Goal: Task Accomplishment & Management: Use online tool/utility

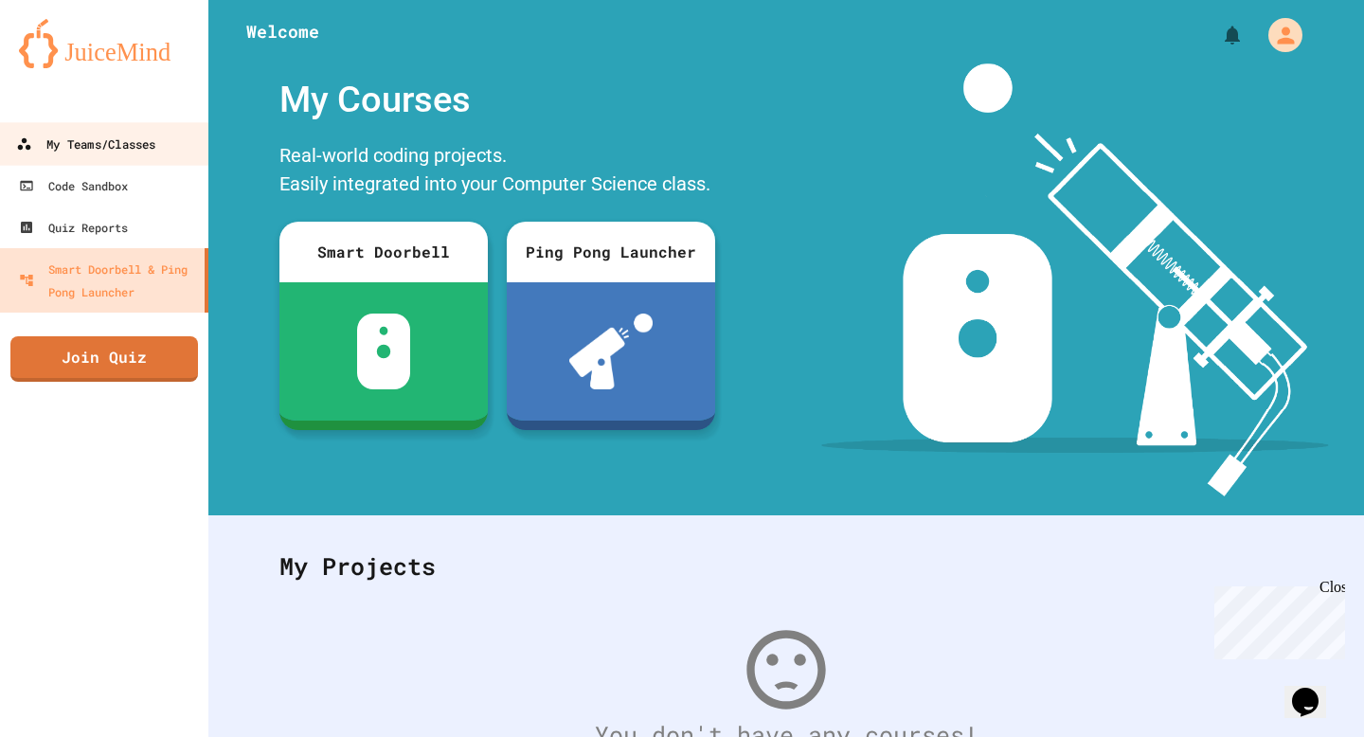
click at [171, 156] on link "My Teams/Classes" at bounding box center [104, 143] width 215 height 43
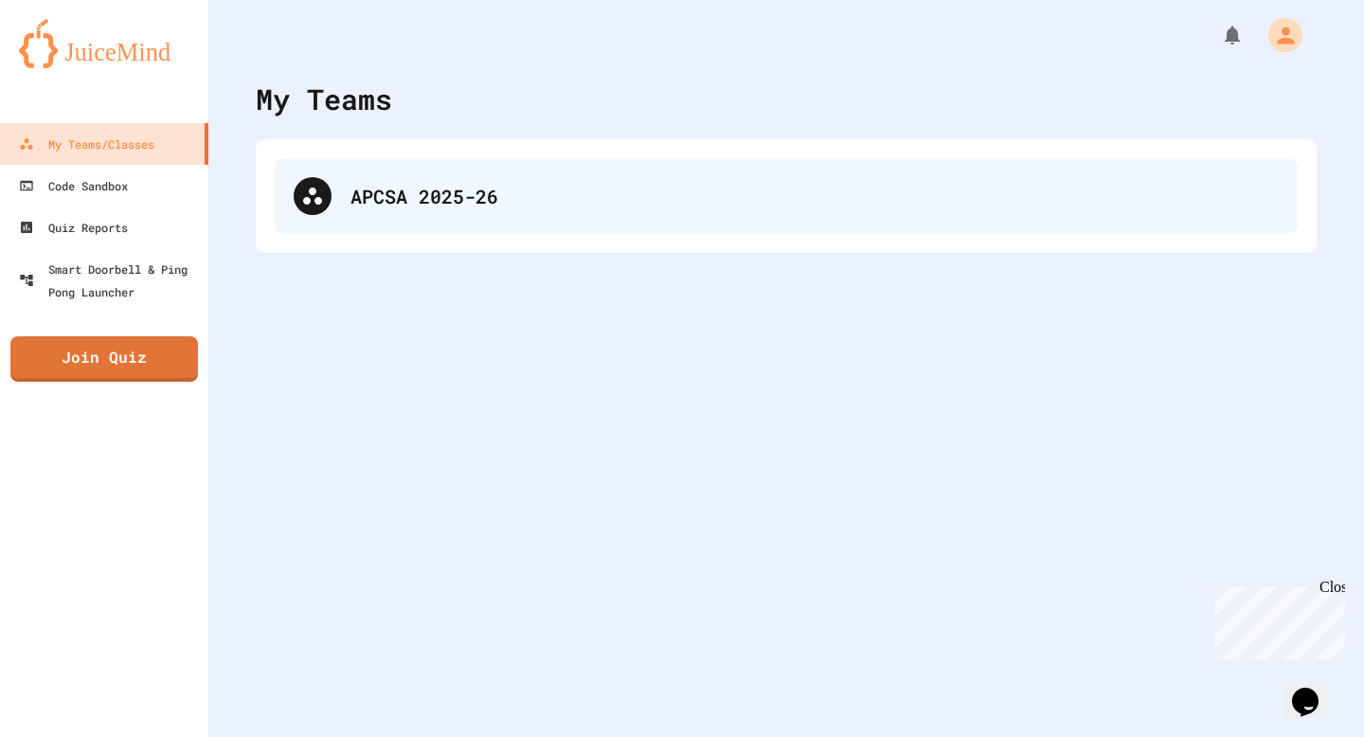
click at [373, 174] on div "APCSA 2025-26" at bounding box center [786, 196] width 1023 height 76
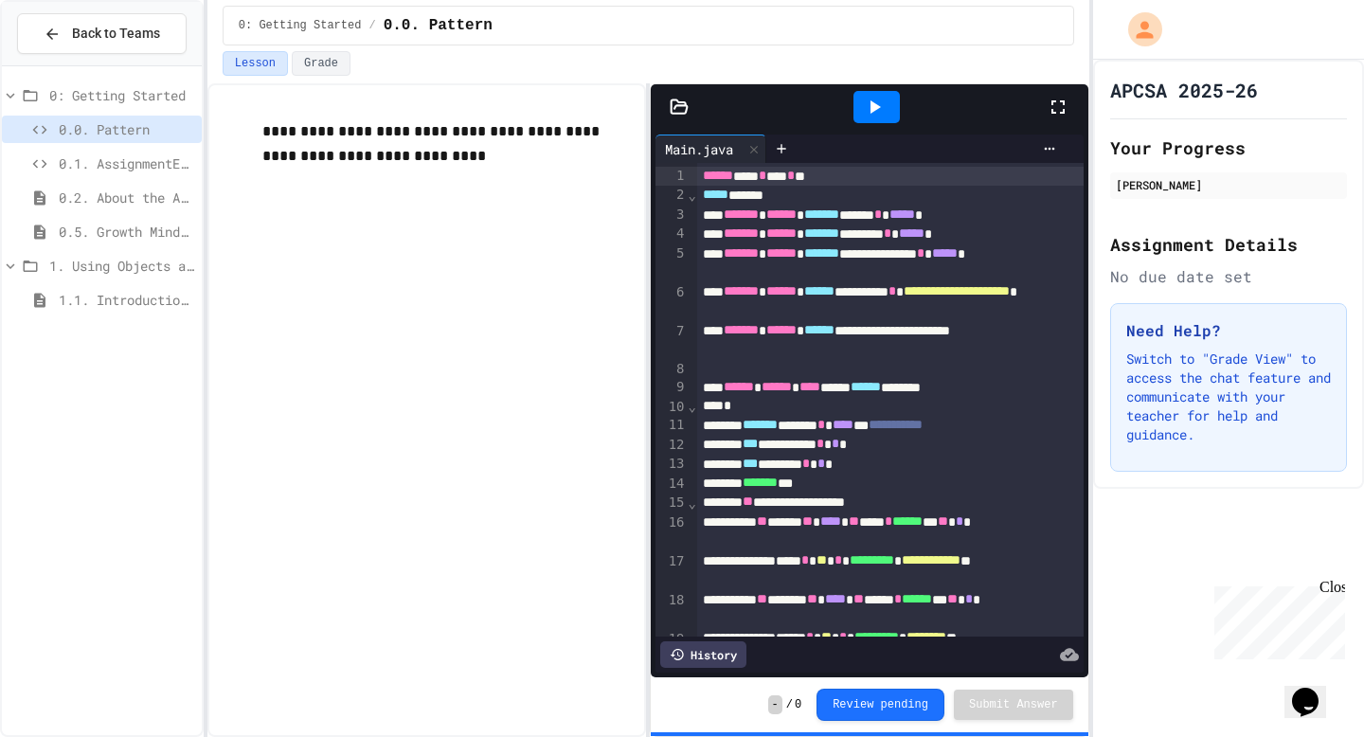
click at [170, 166] on span "0.1. AssignmentExample" at bounding box center [126, 163] width 135 height 20
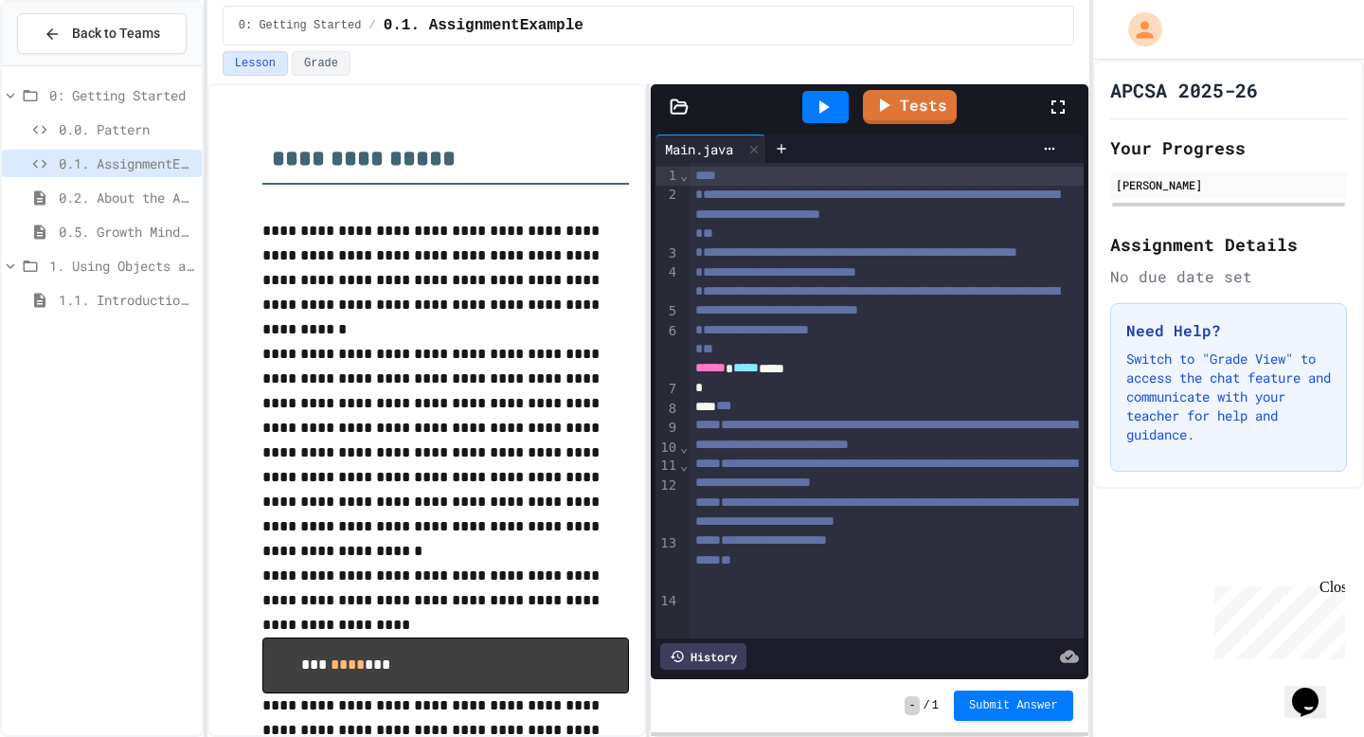
click at [1058, 110] on icon at bounding box center [1058, 107] width 23 height 23
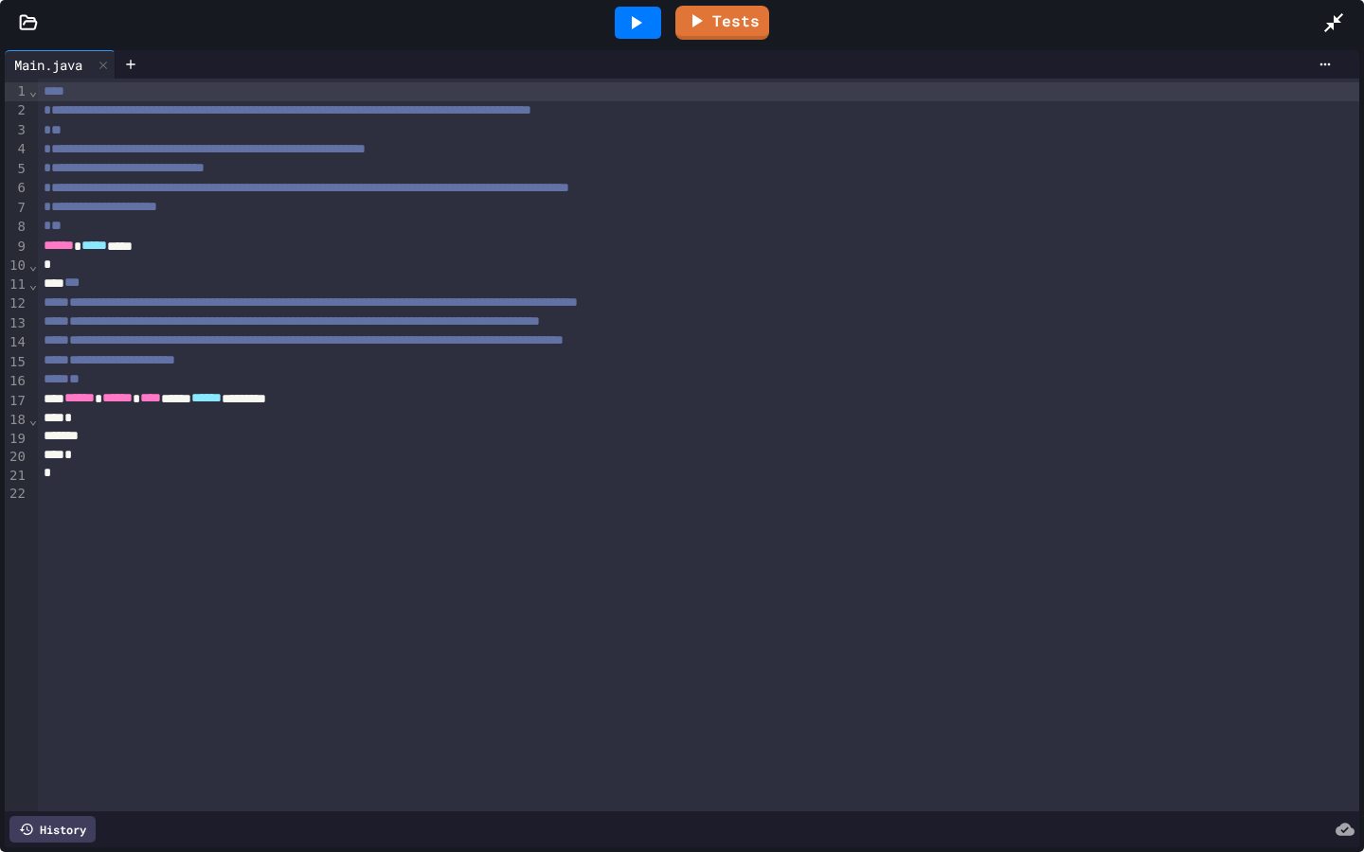
click at [143, 449] on div "*" at bounding box center [698, 455] width 1321 height 19
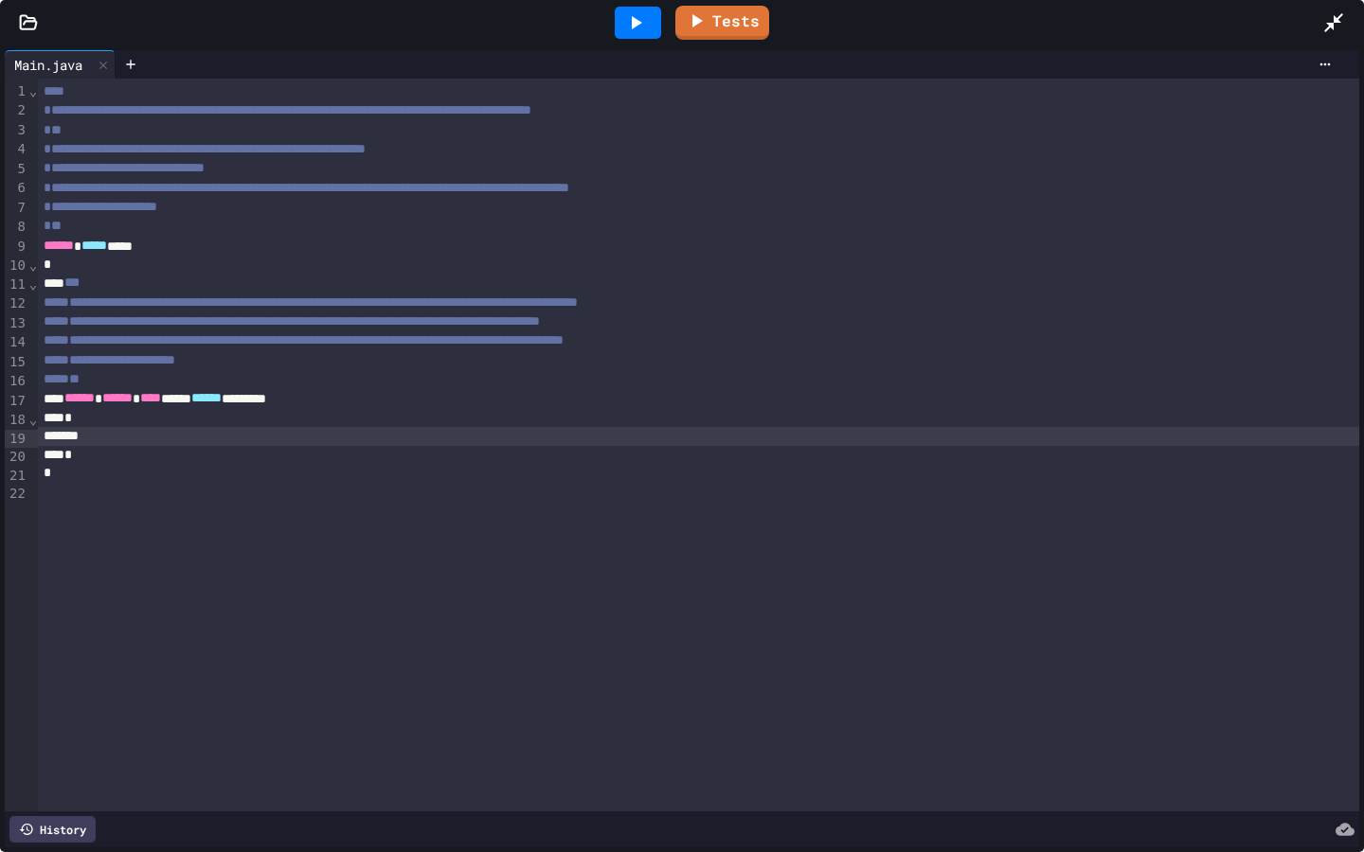
click at [136, 439] on div at bounding box center [698, 436] width 1321 height 19
click at [89, 433] on div at bounding box center [698, 436] width 1321 height 19
click at [85, 443] on div at bounding box center [698, 436] width 1321 height 19
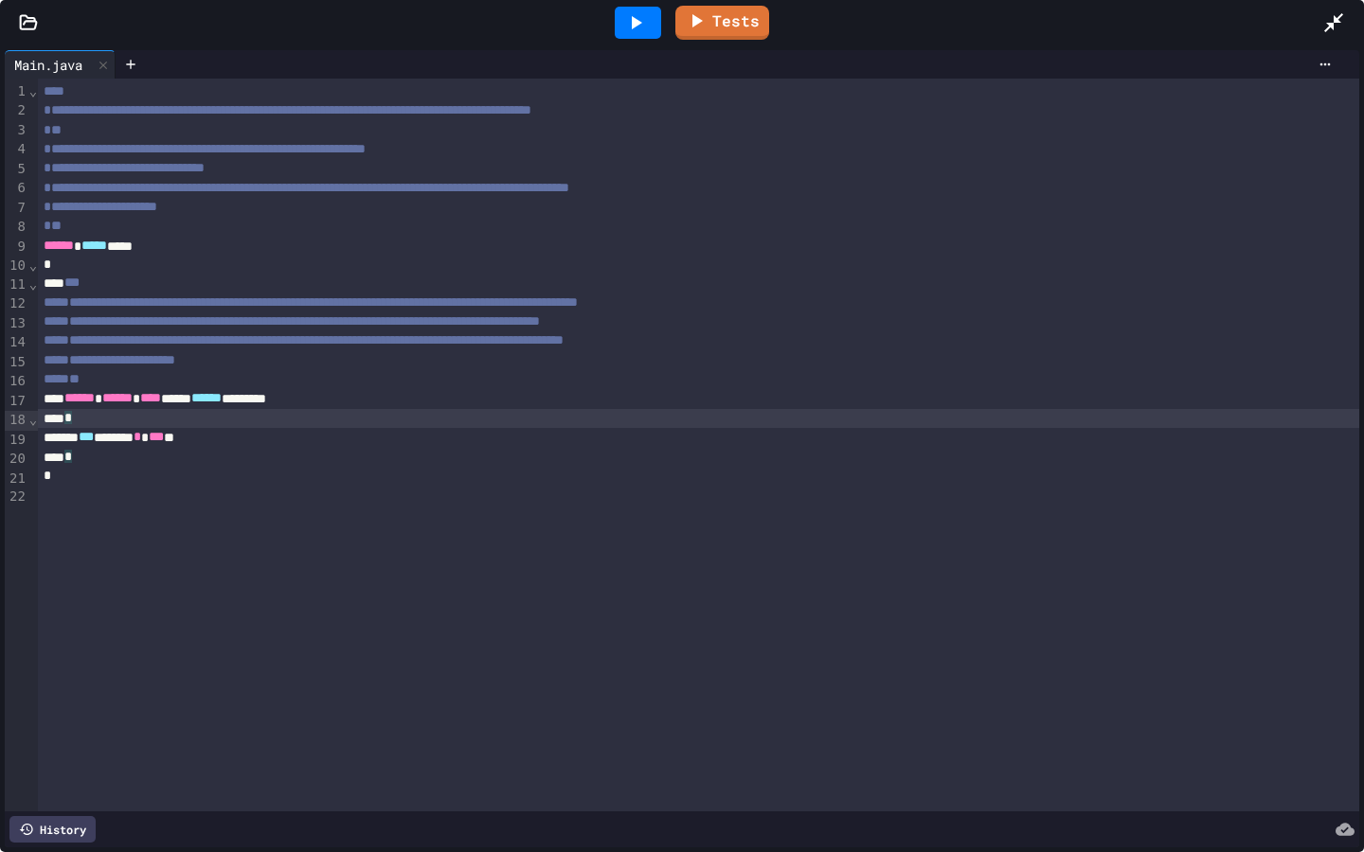
click at [233, 439] on div "*** ****** * ***" at bounding box center [698, 437] width 1321 height 19
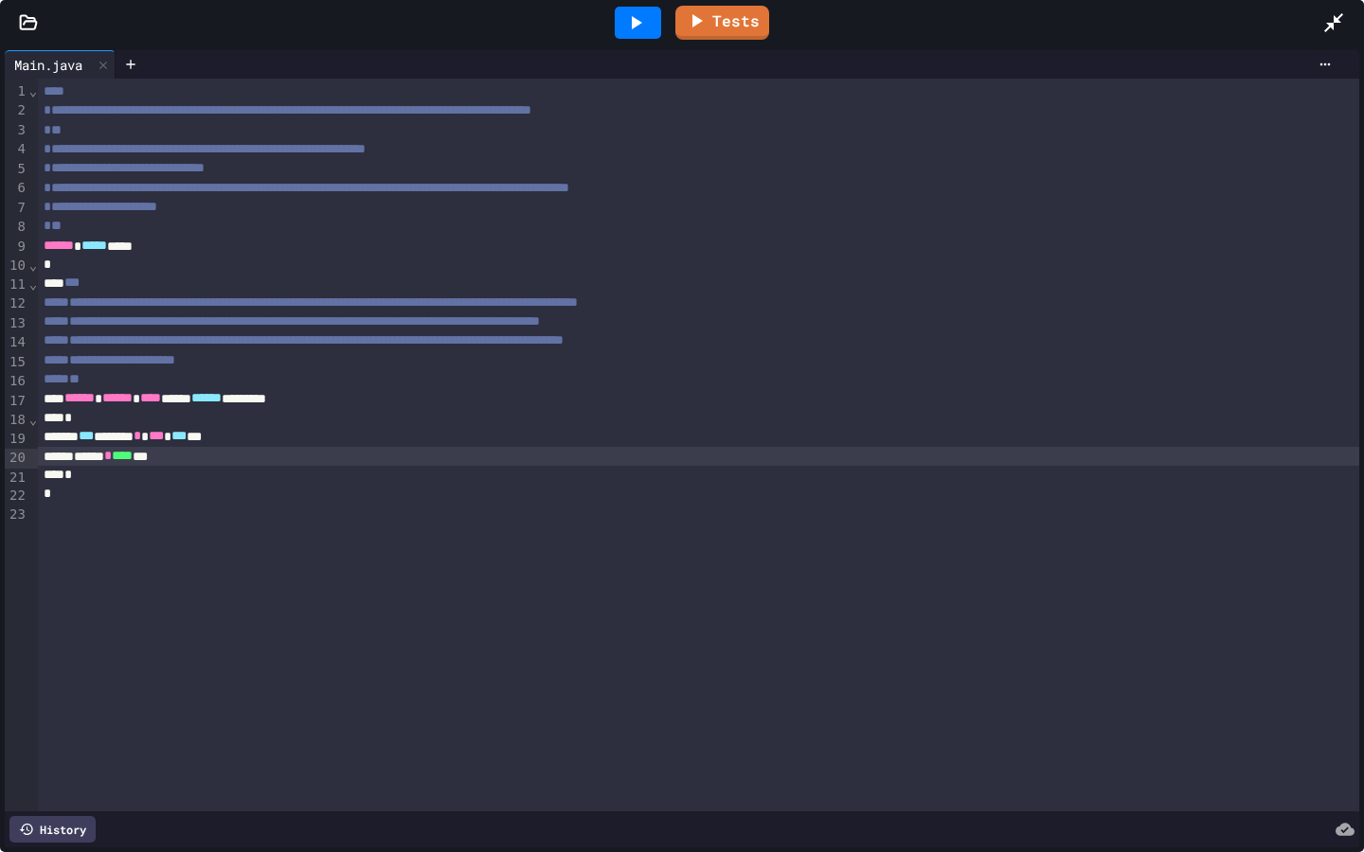
click at [91, 455] on div "****** * **** ***" at bounding box center [698, 456] width 1321 height 19
drag, startPoint x: 645, startPoint y: 14, endPoint x: 645, endPoint y: 722, distance: 707.5
click at [645, 14] on icon at bounding box center [635, 22] width 23 height 23
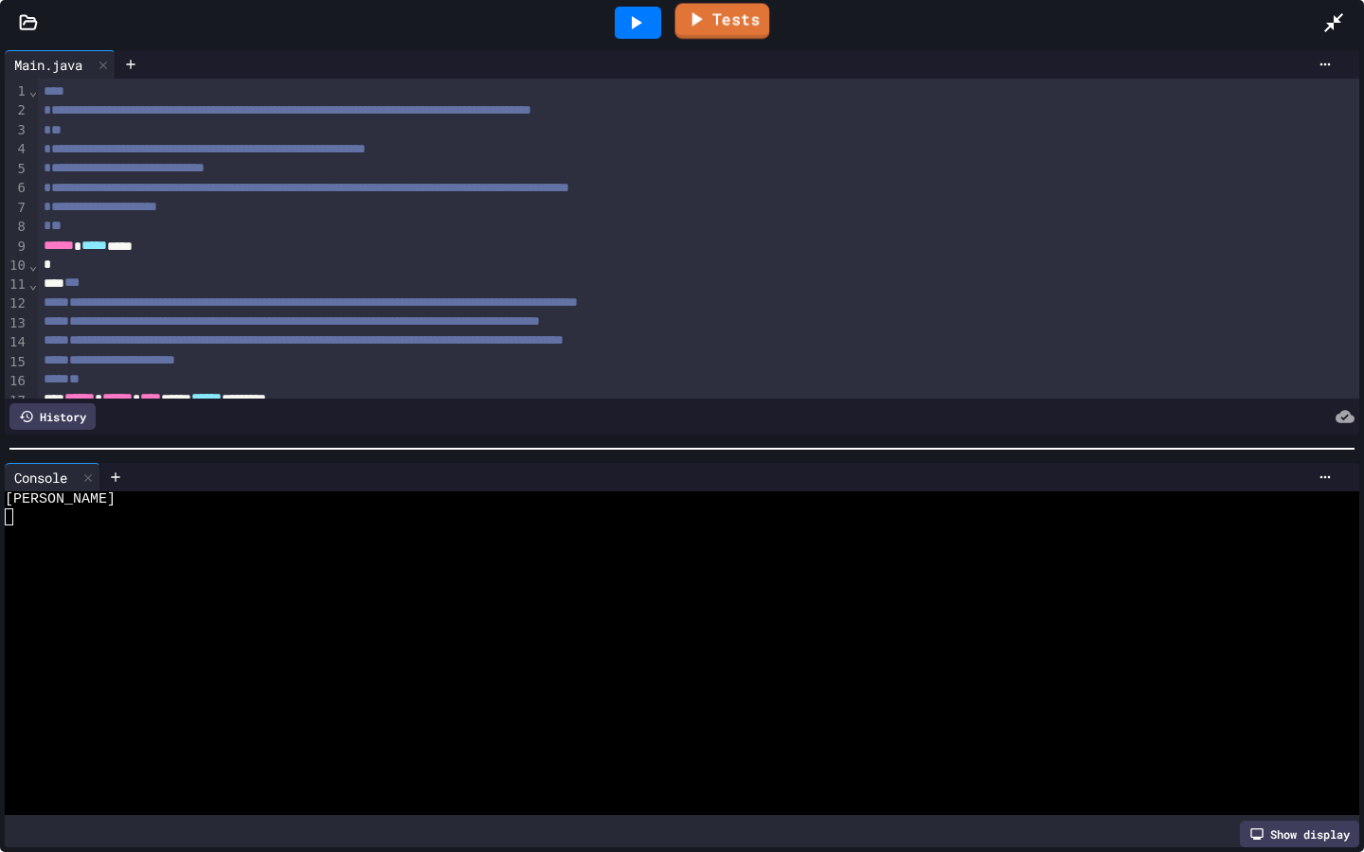
click at [733, 21] on link "Tests" at bounding box center [722, 21] width 95 height 36
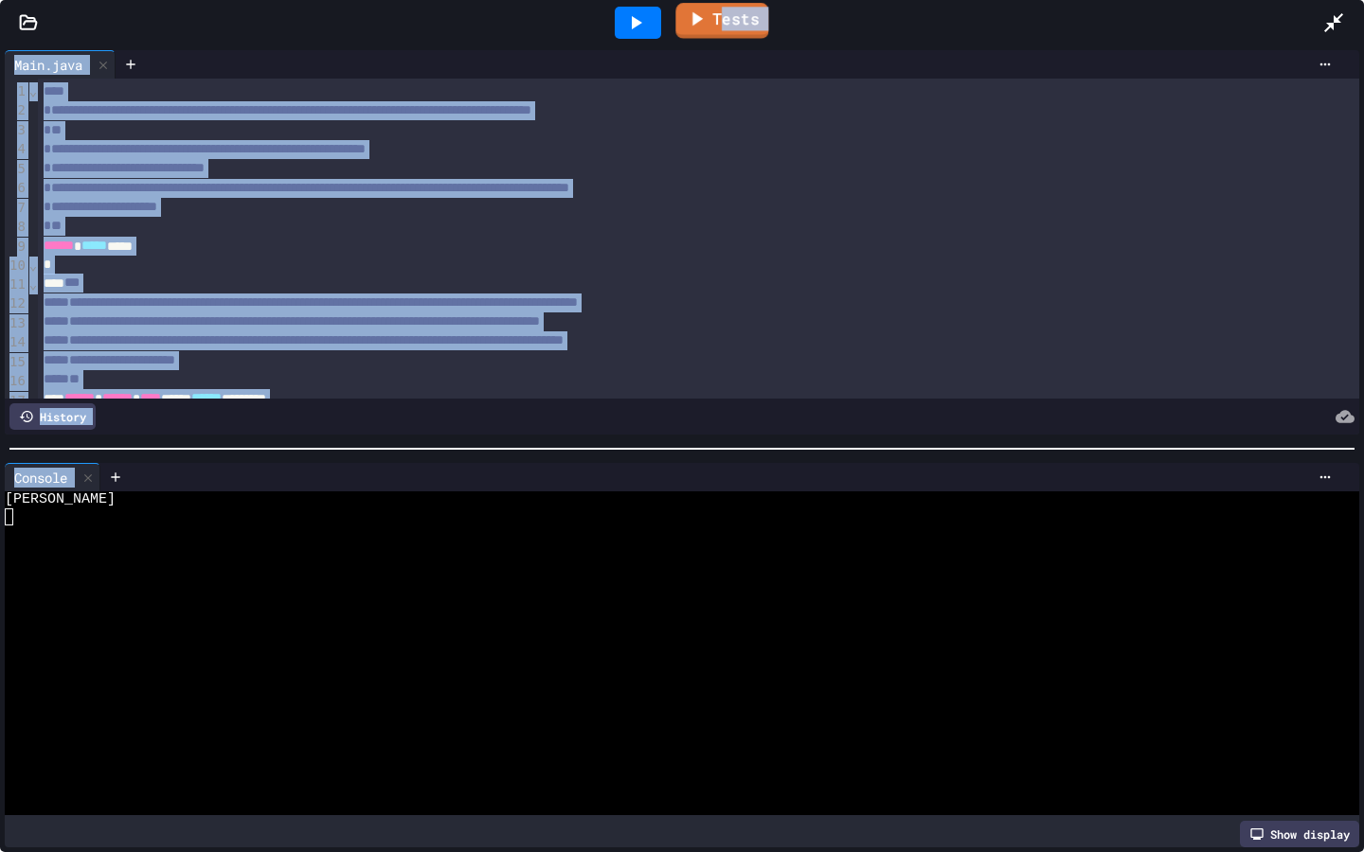
click at [719, 19] on link "Tests" at bounding box center [721, 21] width 93 height 36
click at [704, 22] on icon at bounding box center [696, 20] width 23 height 24
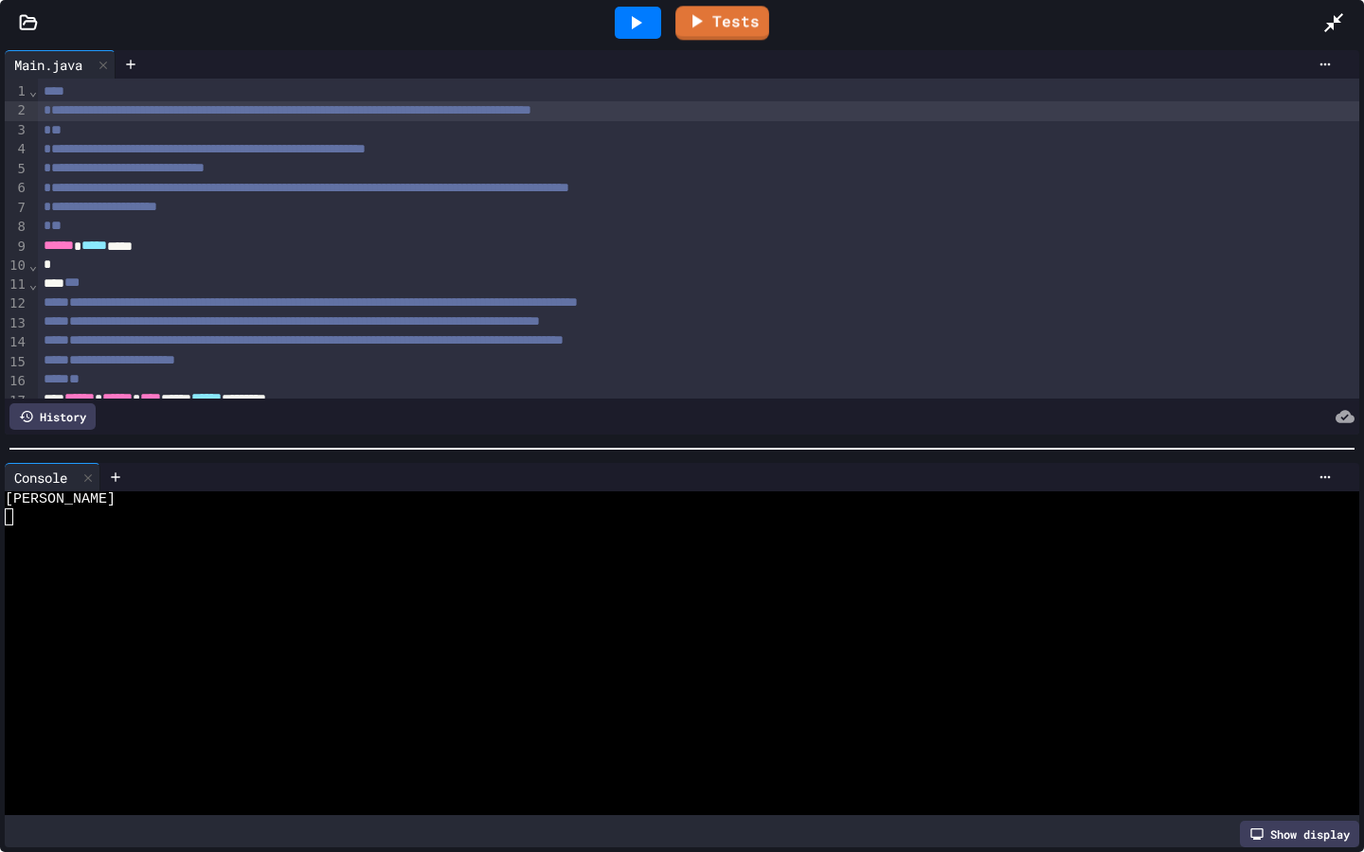
click at [531, 104] on span "**********" at bounding box center [288, 109] width 488 height 13
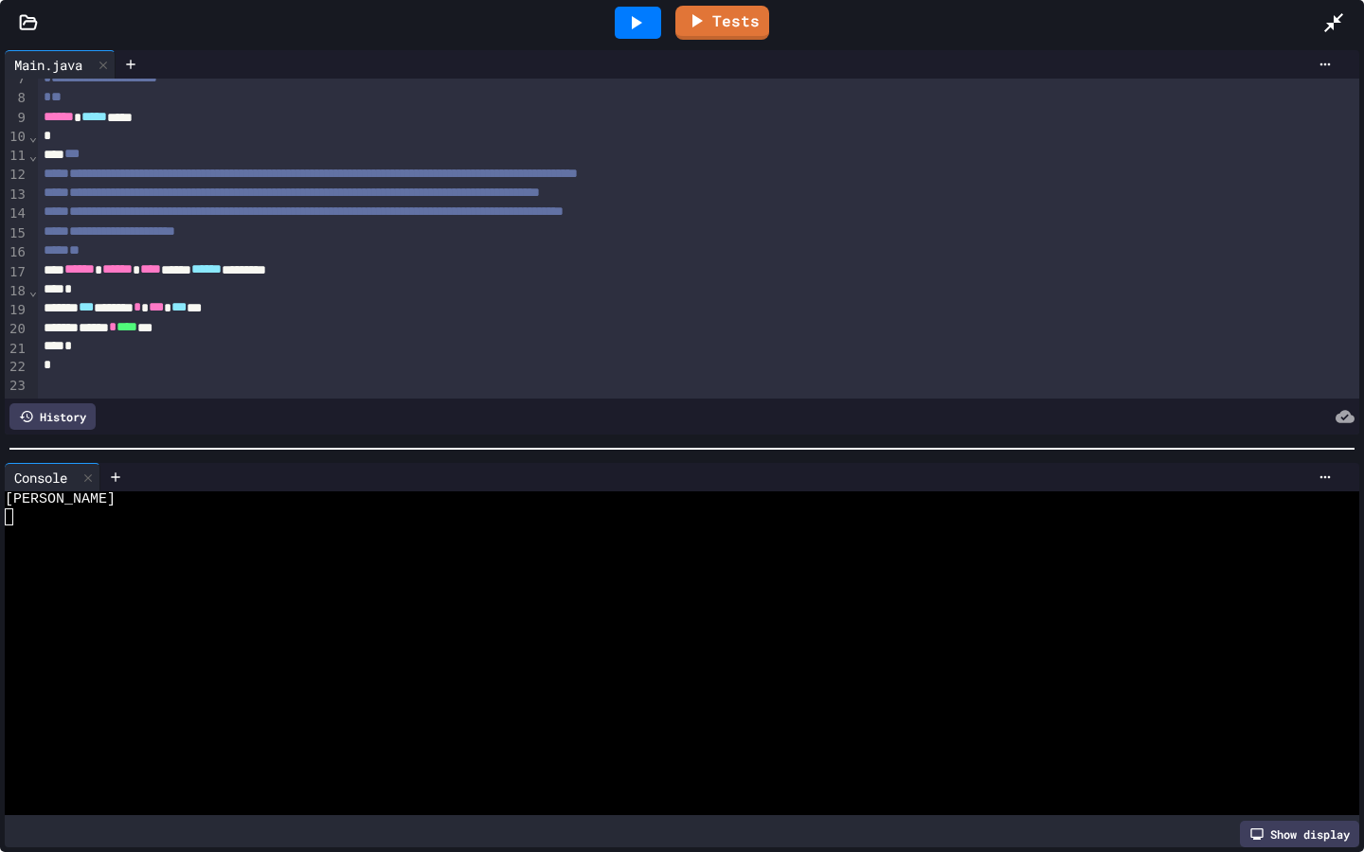
click at [212, 324] on div "****** * **** ***" at bounding box center [698, 327] width 1321 height 19
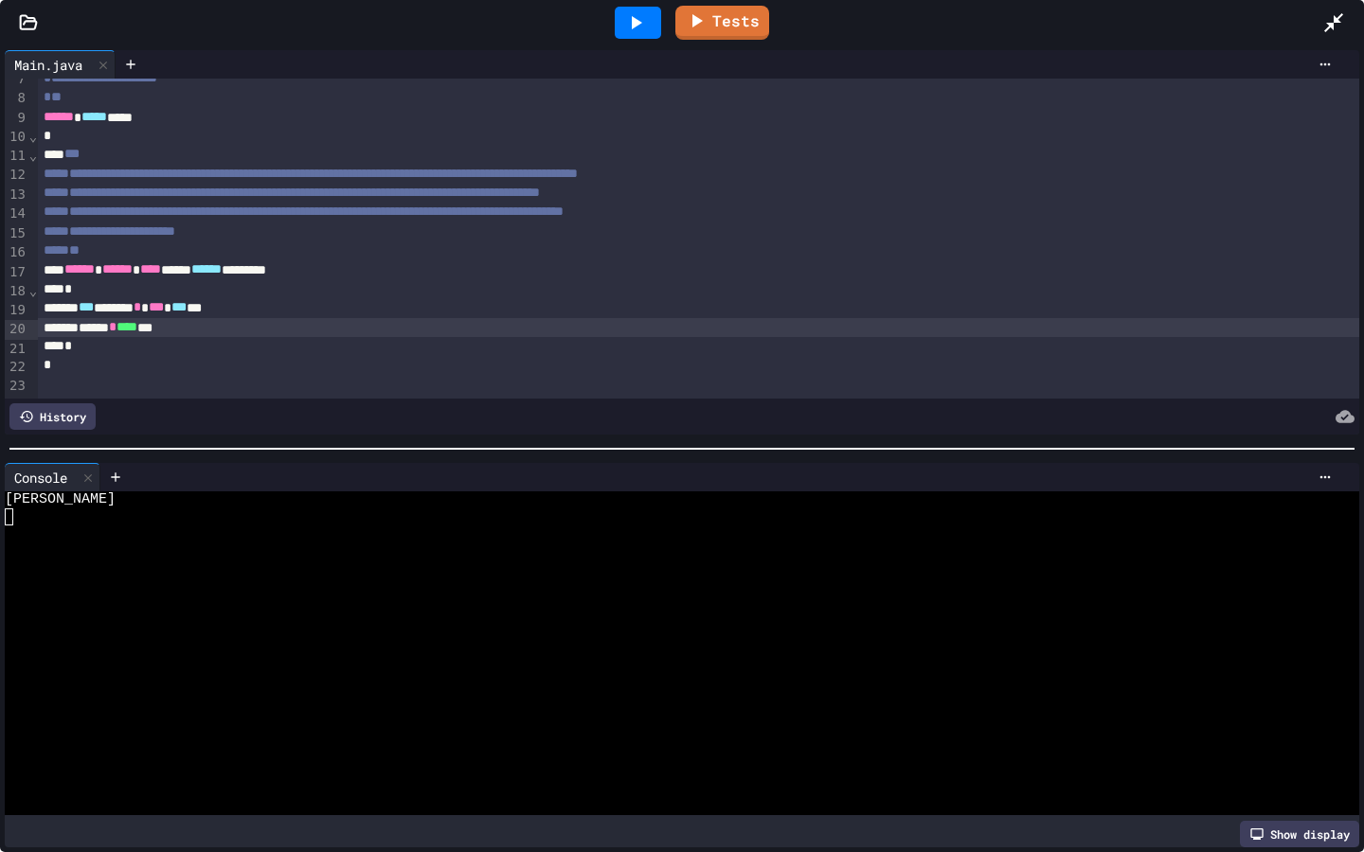
click at [249, 326] on div "****** * **** ***" at bounding box center [698, 327] width 1321 height 19
click at [250, 331] on div "****** * **** ***" at bounding box center [698, 327] width 1321 height 19
click at [95, 478] on icon at bounding box center [87, 478] width 13 height 13
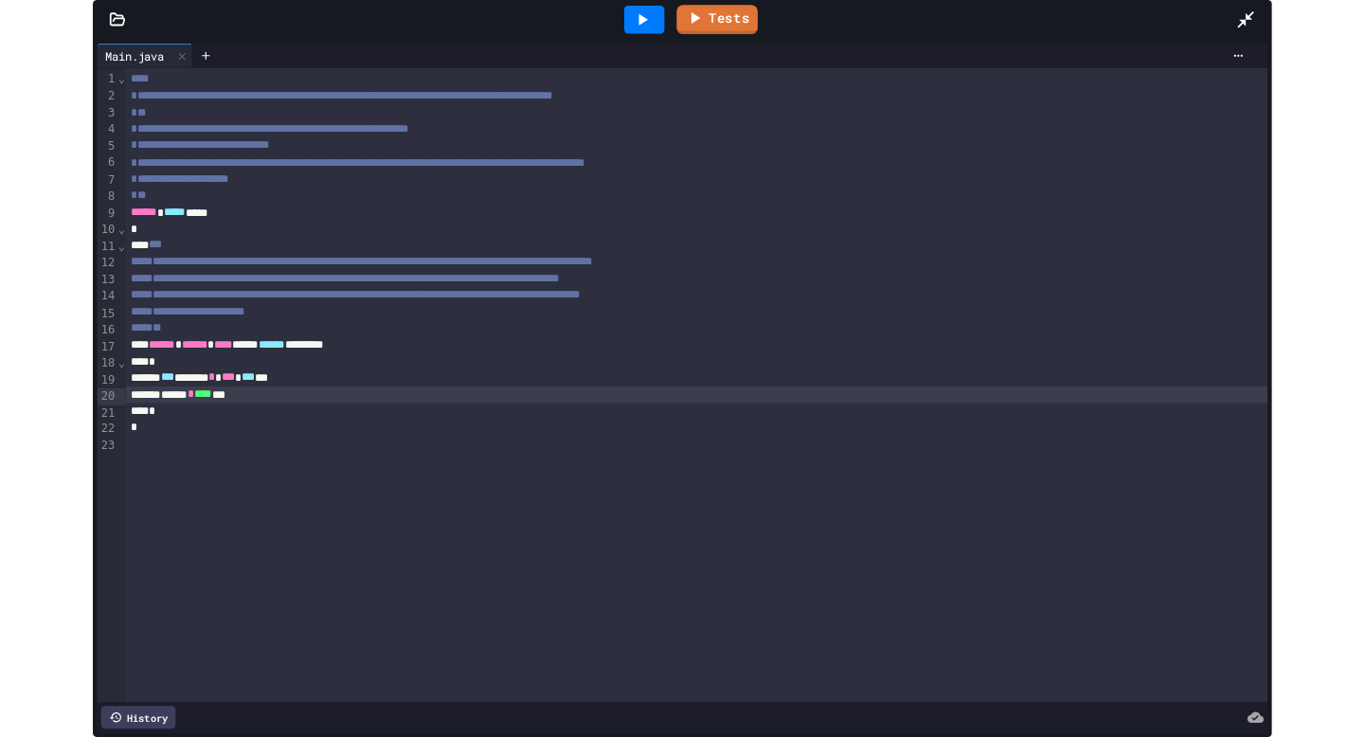
scroll to position [0, 0]
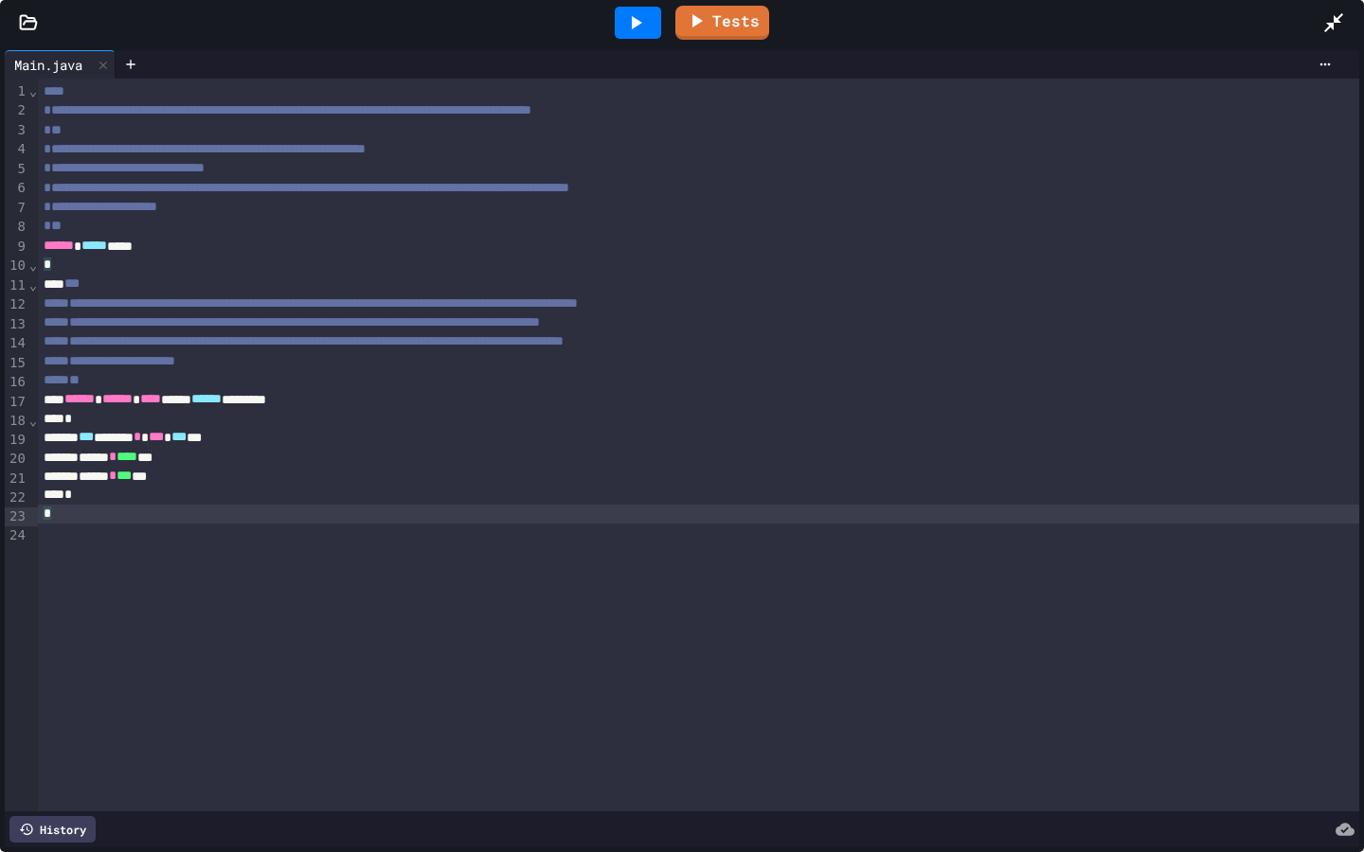
click at [224, 518] on div "*" at bounding box center [698, 514] width 1321 height 19
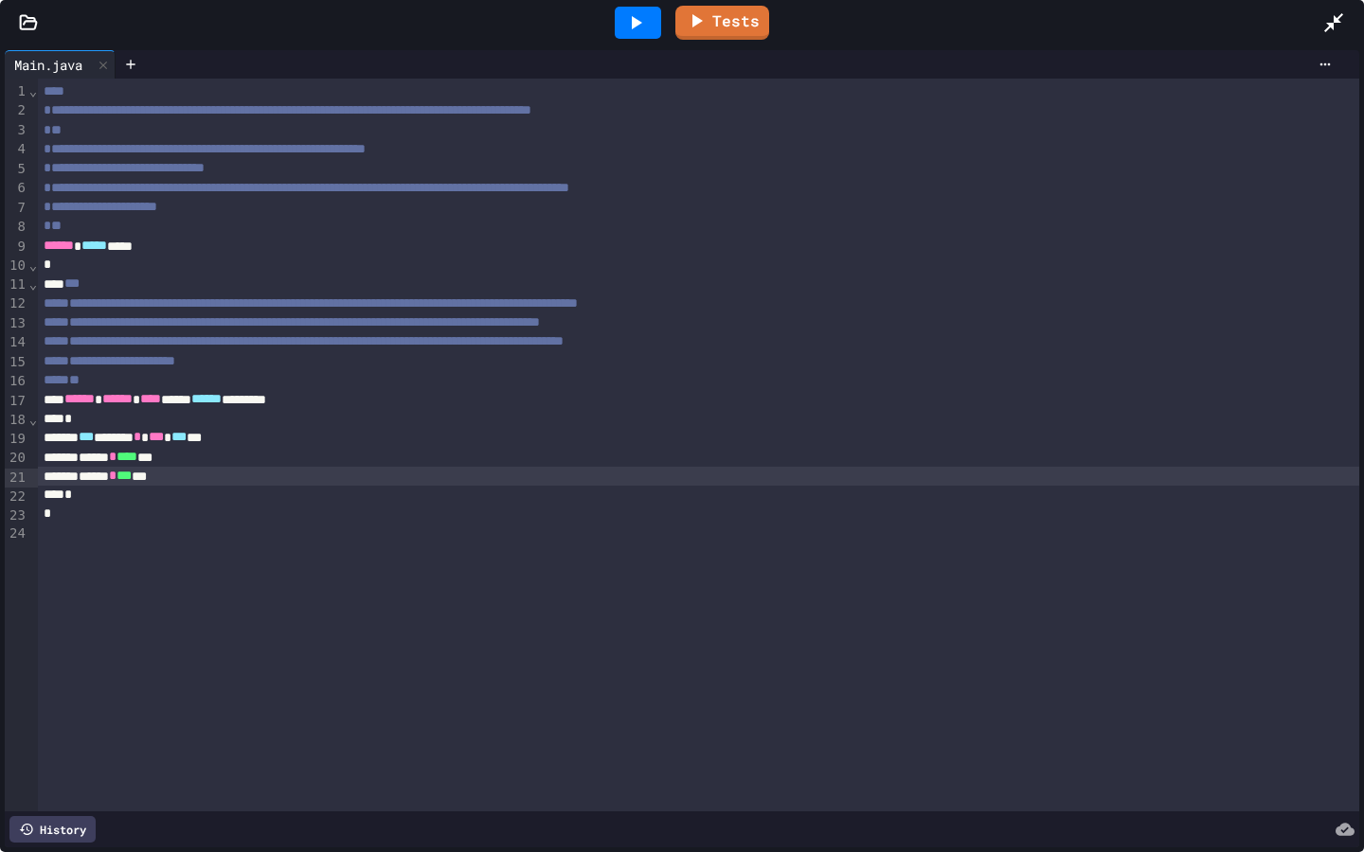
click at [204, 477] on div "****** * *** ***" at bounding box center [698, 476] width 1321 height 19
click at [634, 17] on icon at bounding box center [637, 22] width 10 height 13
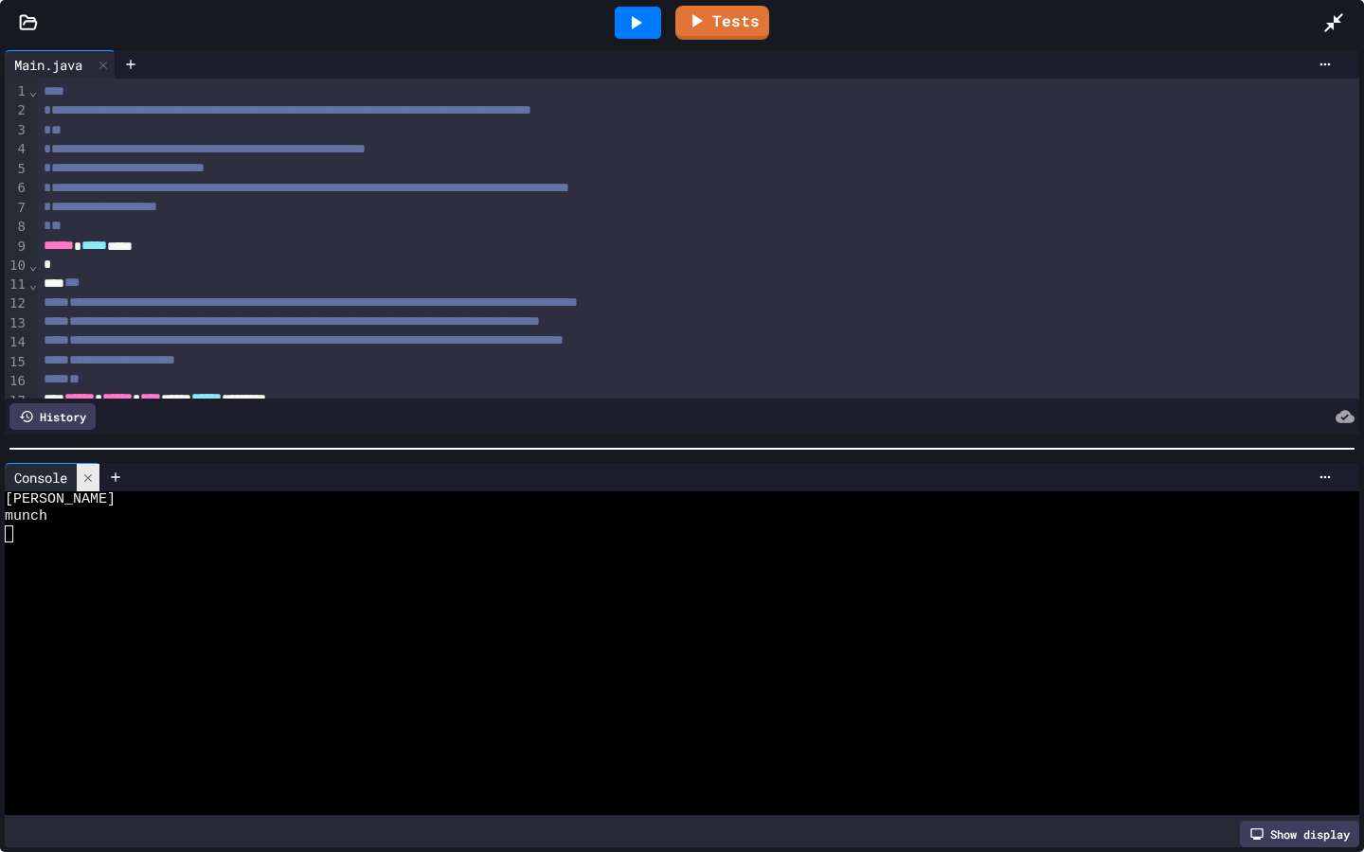
click at [90, 476] on icon at bounding box center [88, 478] width 8 height 8
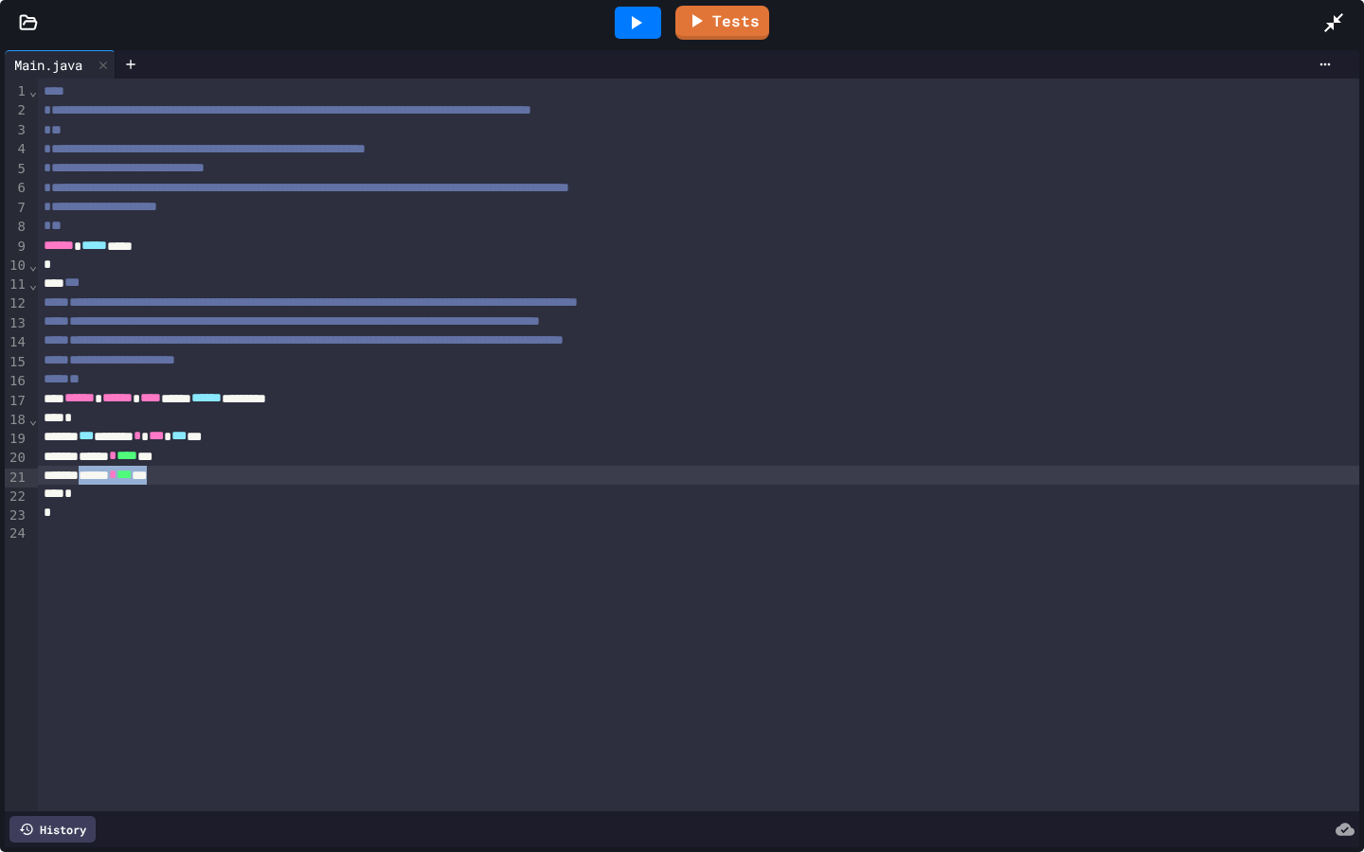
drag, startPoint x: 212, startPoint y: 477, endPoint x: 102, endPoint y: 480, distance: 109.9
click at [102, 480] on div "****** * *** ***" at bounding box center [698, 475] width 1321 height 19
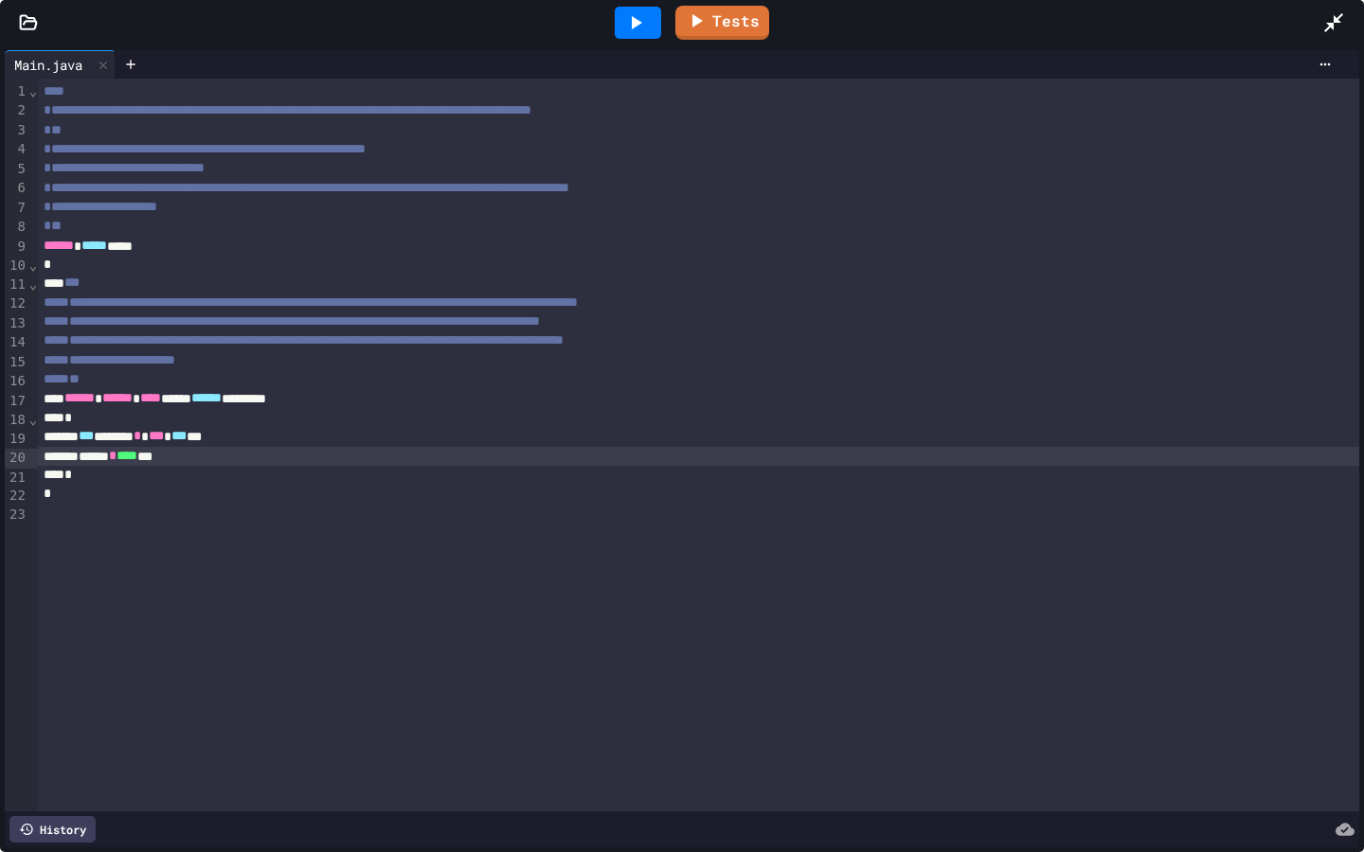
click at [722, 40] on div "Tests" at bounding box center [689, 22] width 1265 height 51
click at [722, 33] on link "Tests" at bounding box center [722, 23] width 94 height 34
click at [707, 26] on icon at bounding box center [696, 19] width 23 height 24
click at [634, 21] on icon at bounding box center [637, 22] width 10 height 13
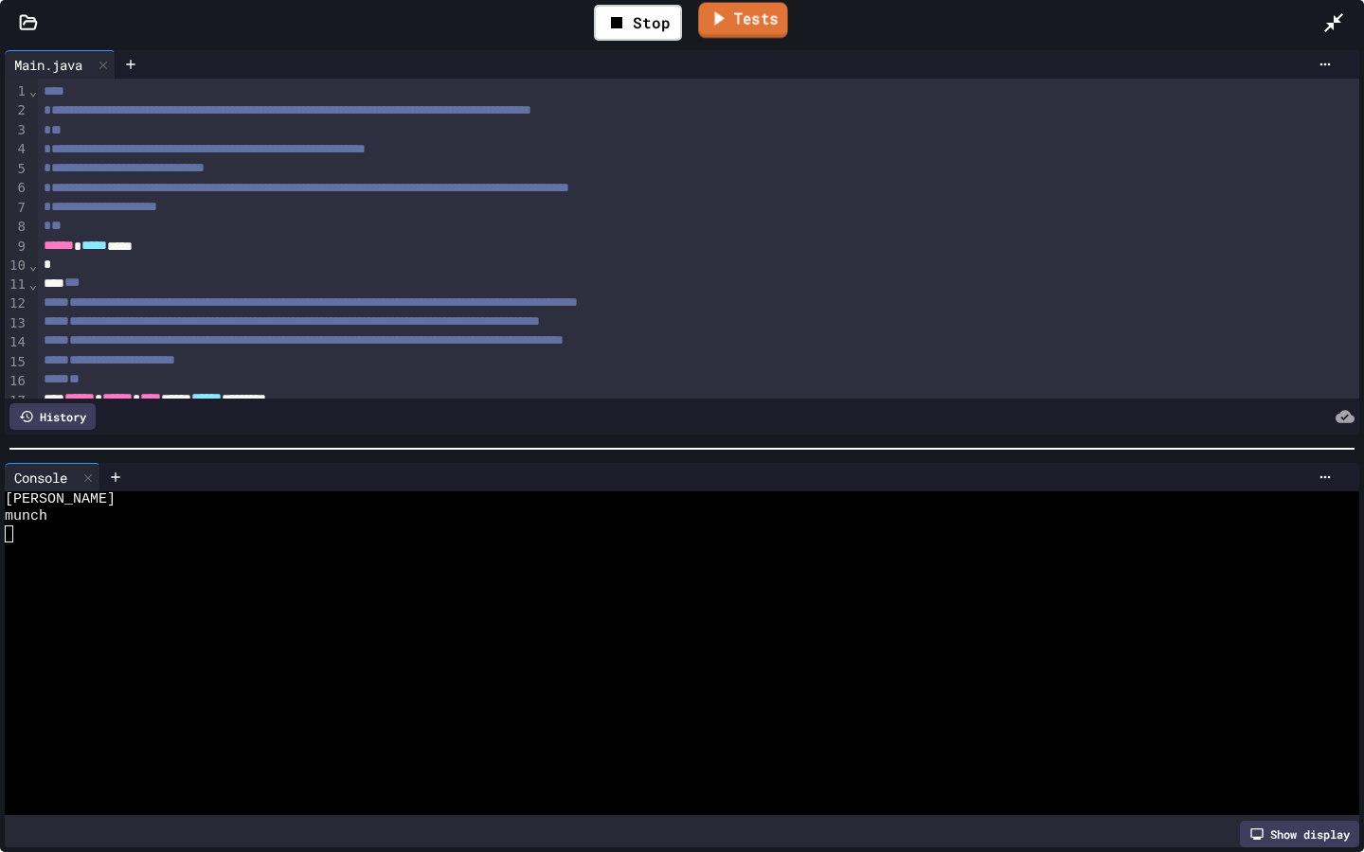
click at [764, 27] on link "Tests" at bounding box center [742, 21] width 89 height 36
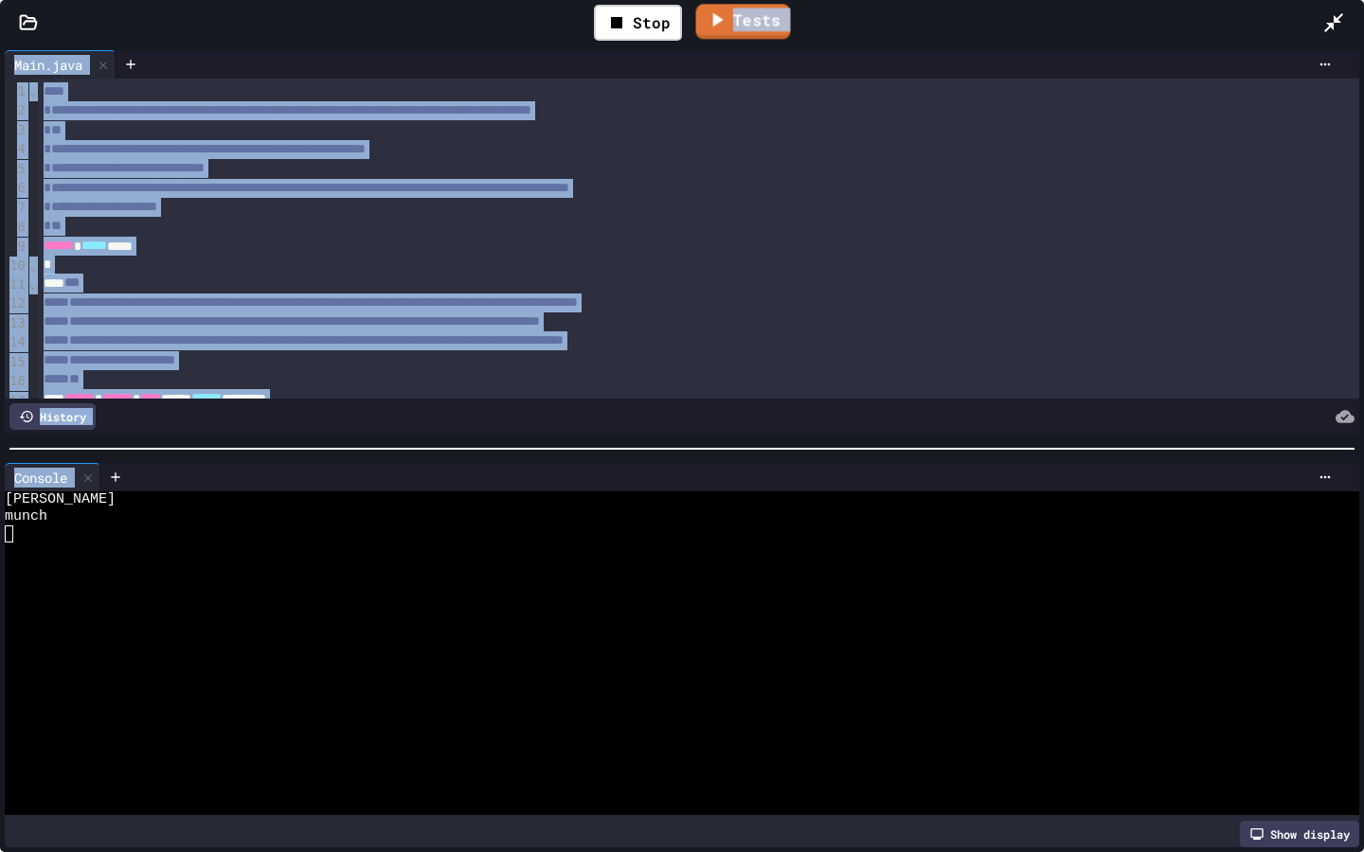
click at [729, 15] on link "Tests" at bounding box center [743, 21] width 95 height 35
click at [710, 15] on icon at bounding box center [717, 19] width 23 height 24
drag, startPoint x: 538, startPoint y: 21, endPoint x: 538, endPoint y: 728, distance: 707.5
click at [538, 21] on div "Stop Tests" at bounding box center [689, 22] width 1265 height 55
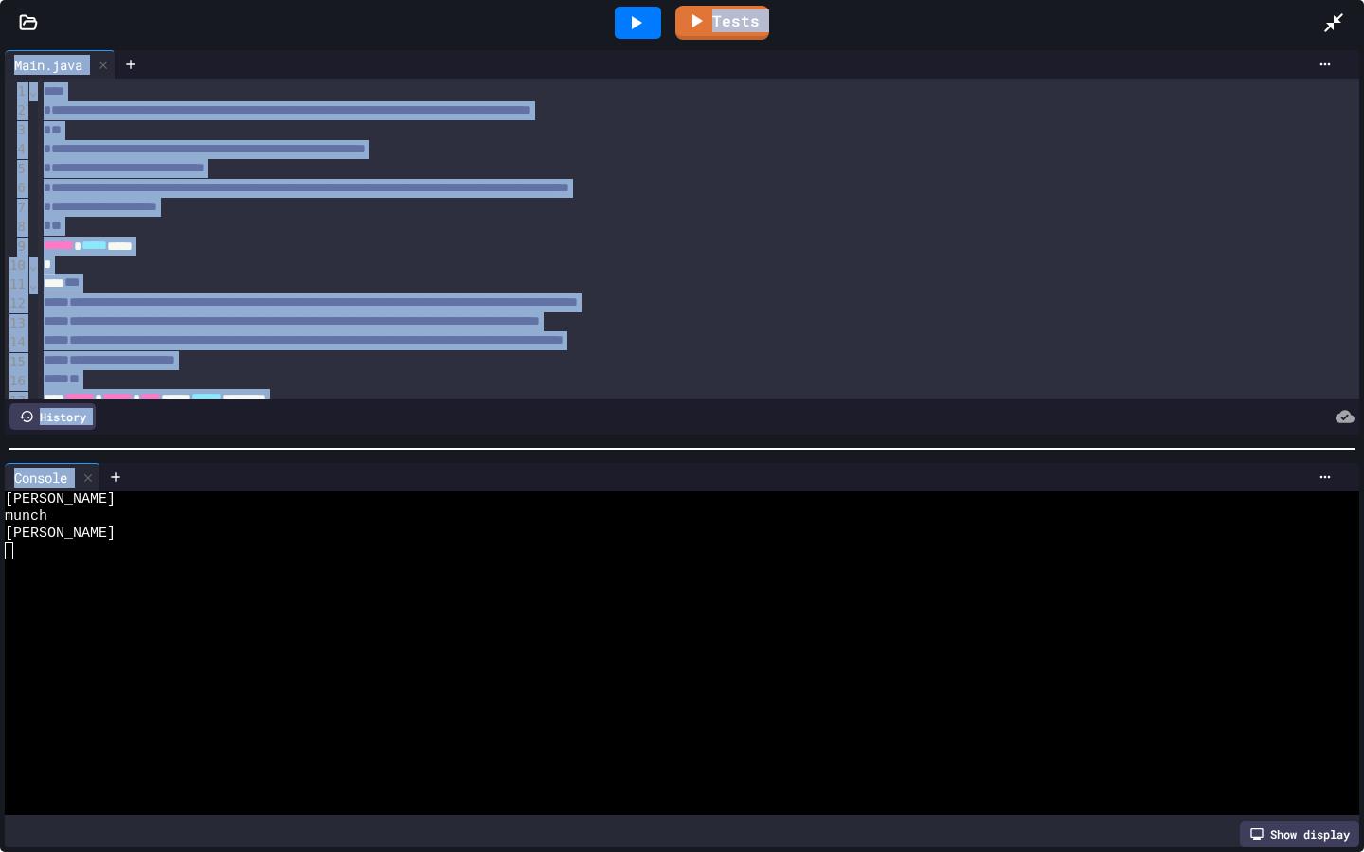
click at [450, 22] on div "Tests" at bounding box center [689, 22] width 1265 height 51
click at [89, 485] on div at bounding box center [88, 477] width 23 height 27
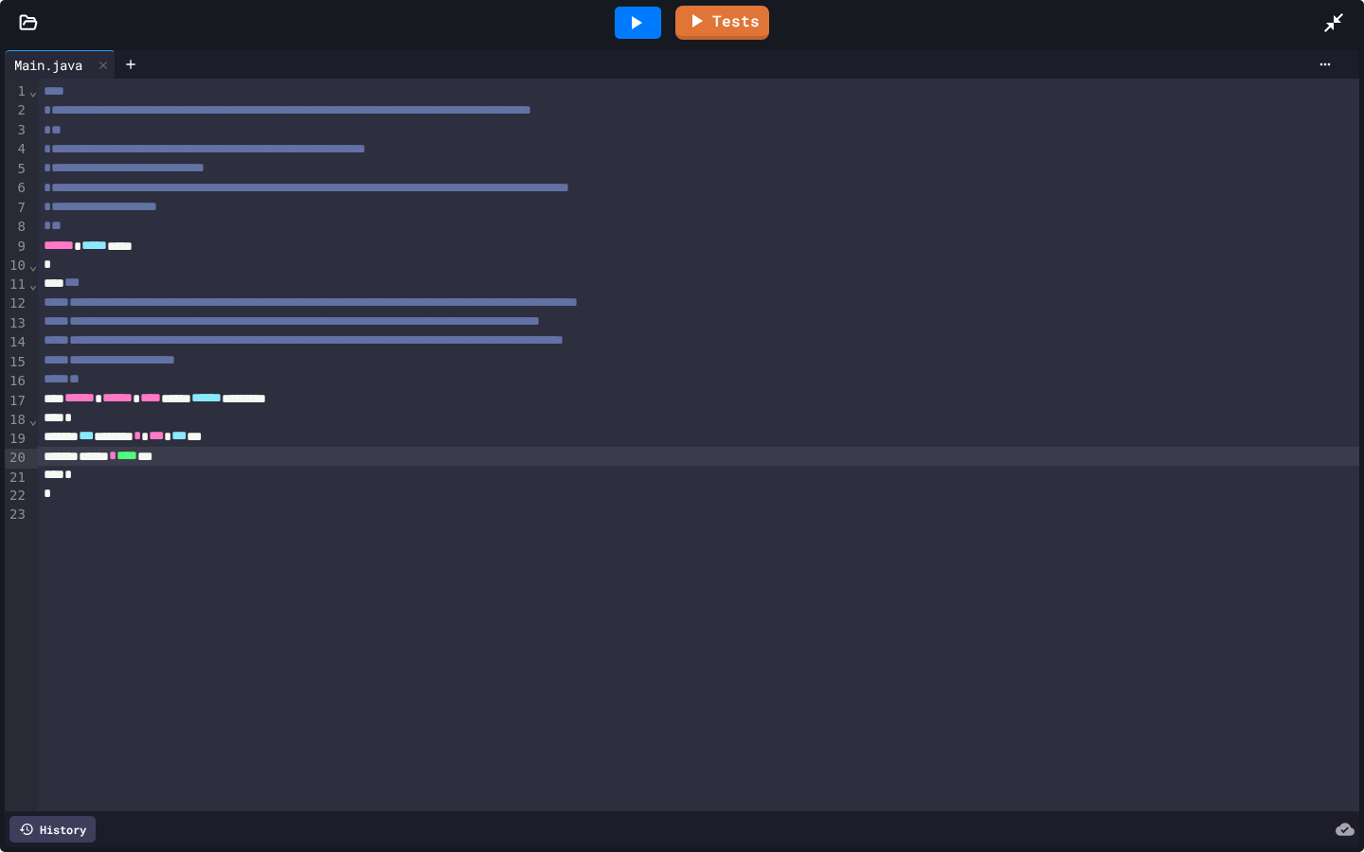
click at [230, 471] on div "*" at bounding box center [698, 475] width 1321 height 19
click at [242, 460] on div "****** * **** ***" at bounding box center [698, 456] width 1321 height 19
click at [639, 24] on icon at bounding box center [637, 22] width 10 height 13
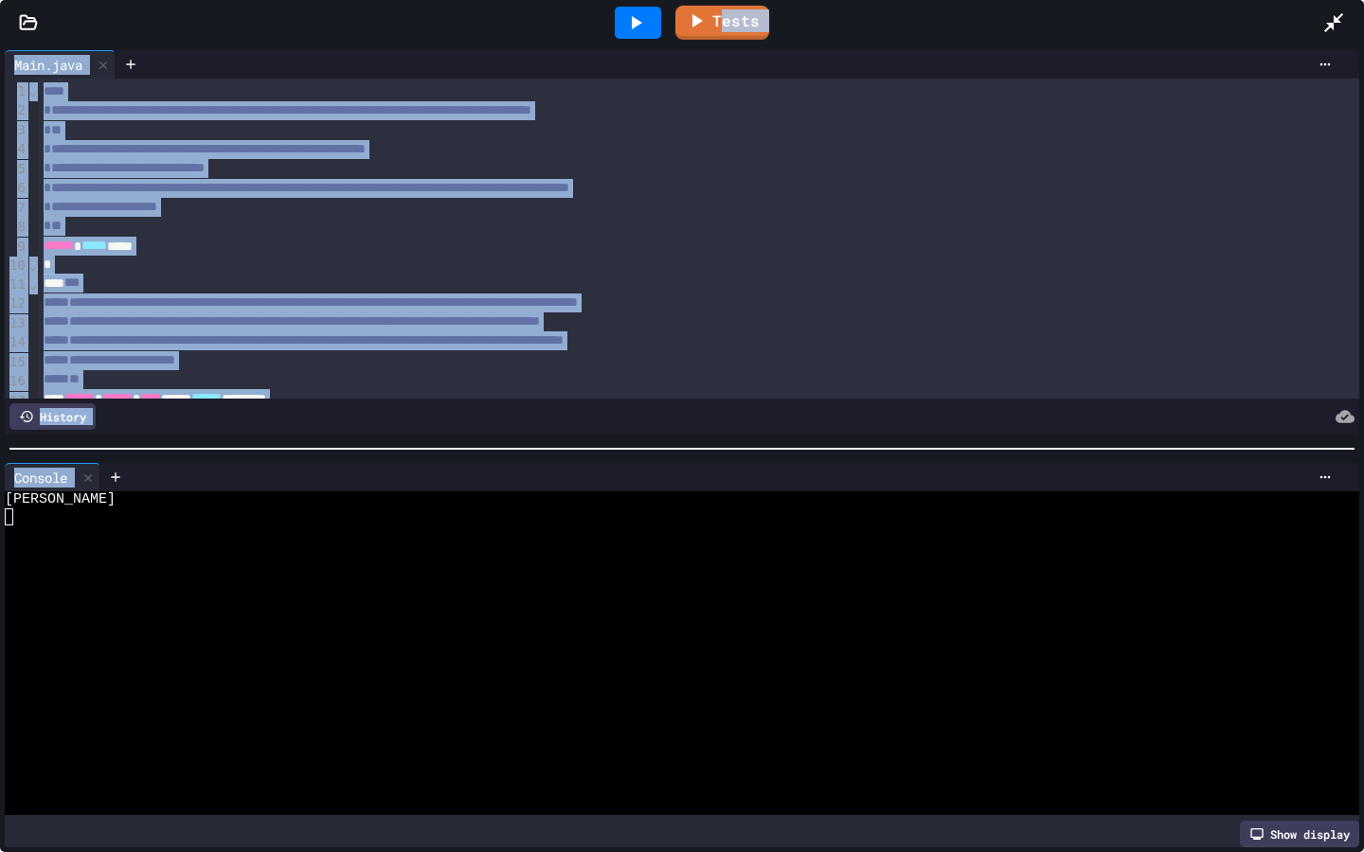
click at [720, 9] on link "Tests" at bounding box center [722, 23] width 94 height 34
drag, startPoint x: 704, startPoint y: 12, endPoint x: 703, endPoint y: 720, distance: 707.5
click at [703, 12] on icon at bounding box center [697, 19] width 22 height 24
click at [696, 21] on icon at bounding box center [696, 19] width 10 height 14
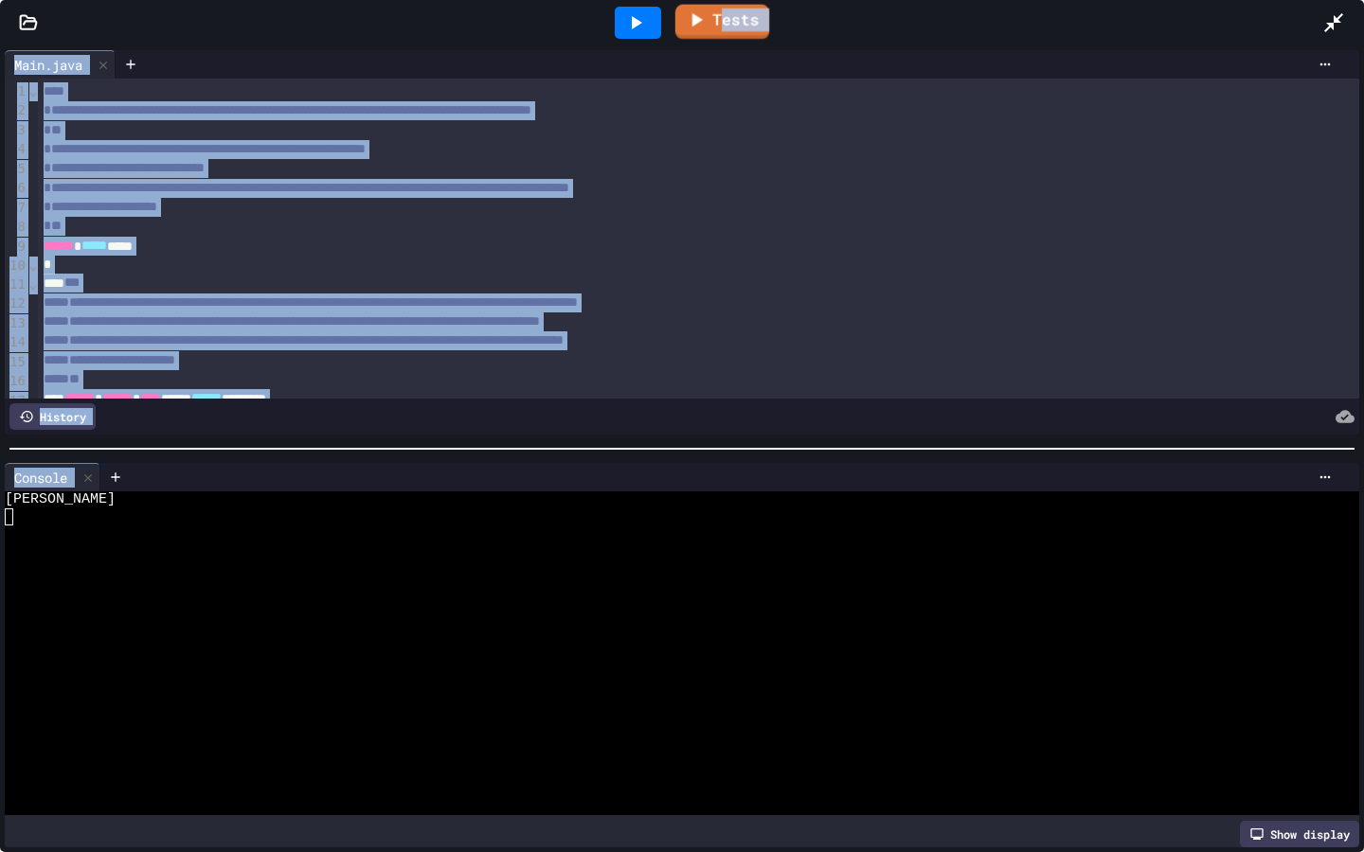
click at [696, 21] on icon at bounding box center [697, 19] width 10 height 13
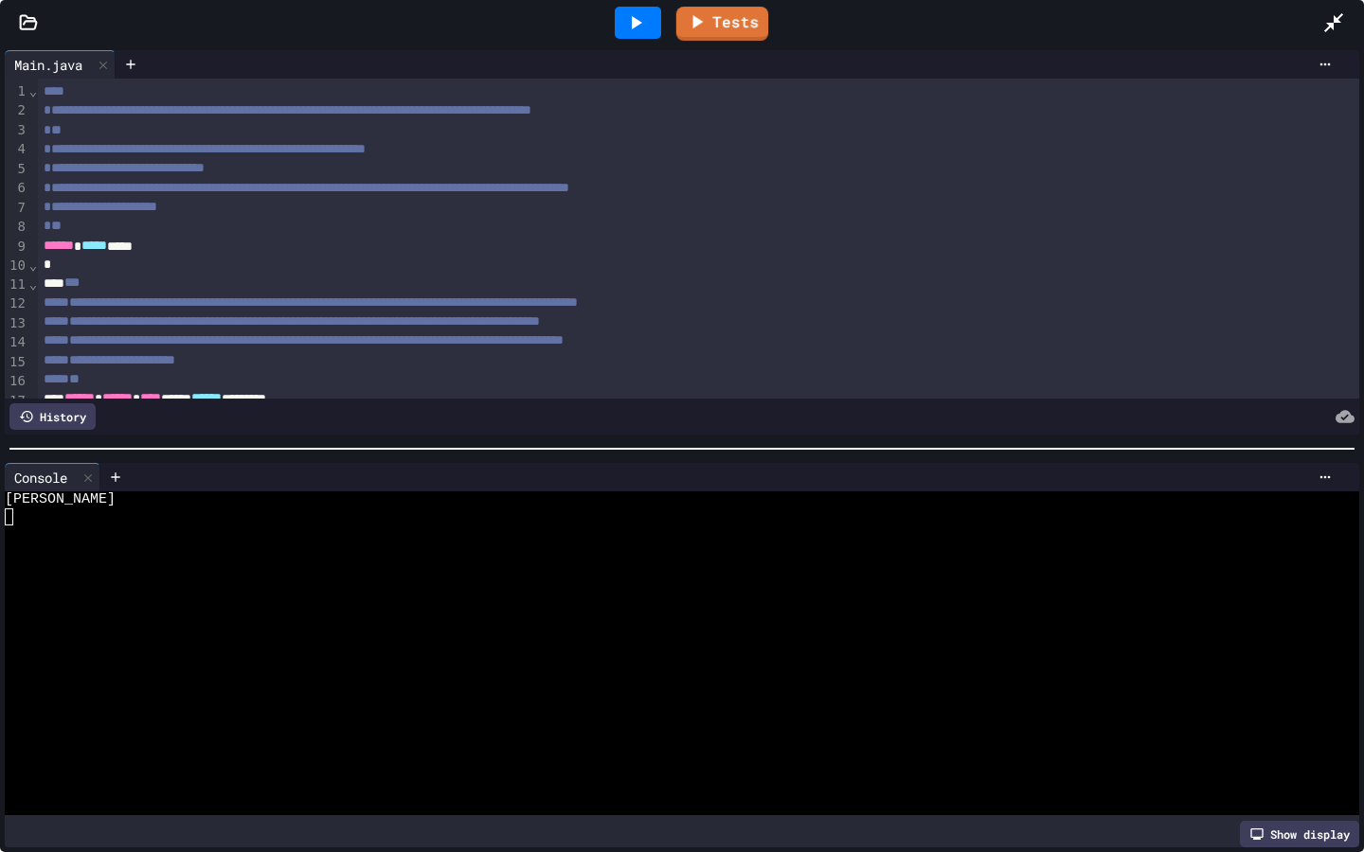
click at [895, 36] on div "Tests" at bounding box center [689, 22] width 1265 height 51
drag, startPoint x: 1340, startPoint y: 20, endPoint x: 1340, endPoint y: 727, distance: 707.5
click at [1340, 20] on icon at bounding box center [1333, 22] width 23 height 23
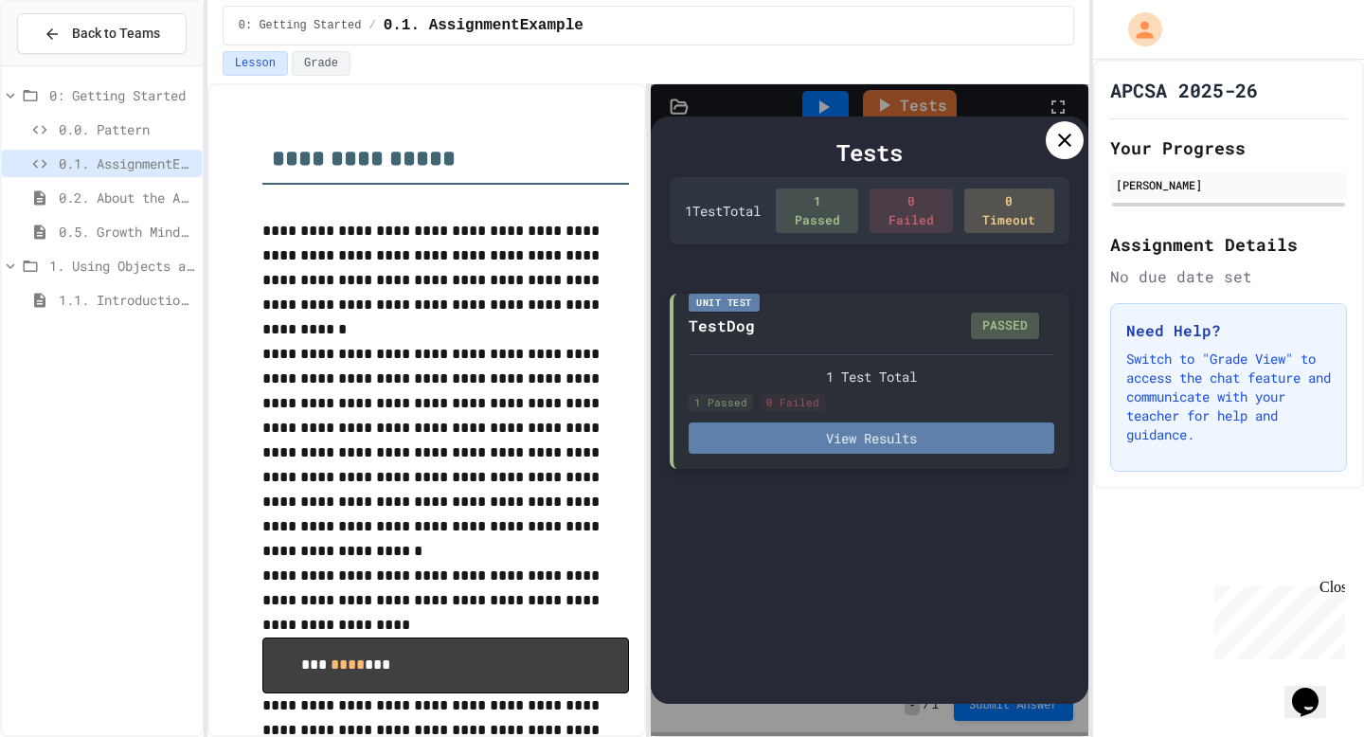
click at [961, 441] on button "View Results" at bounding box center [871, 437] width 365 height 31
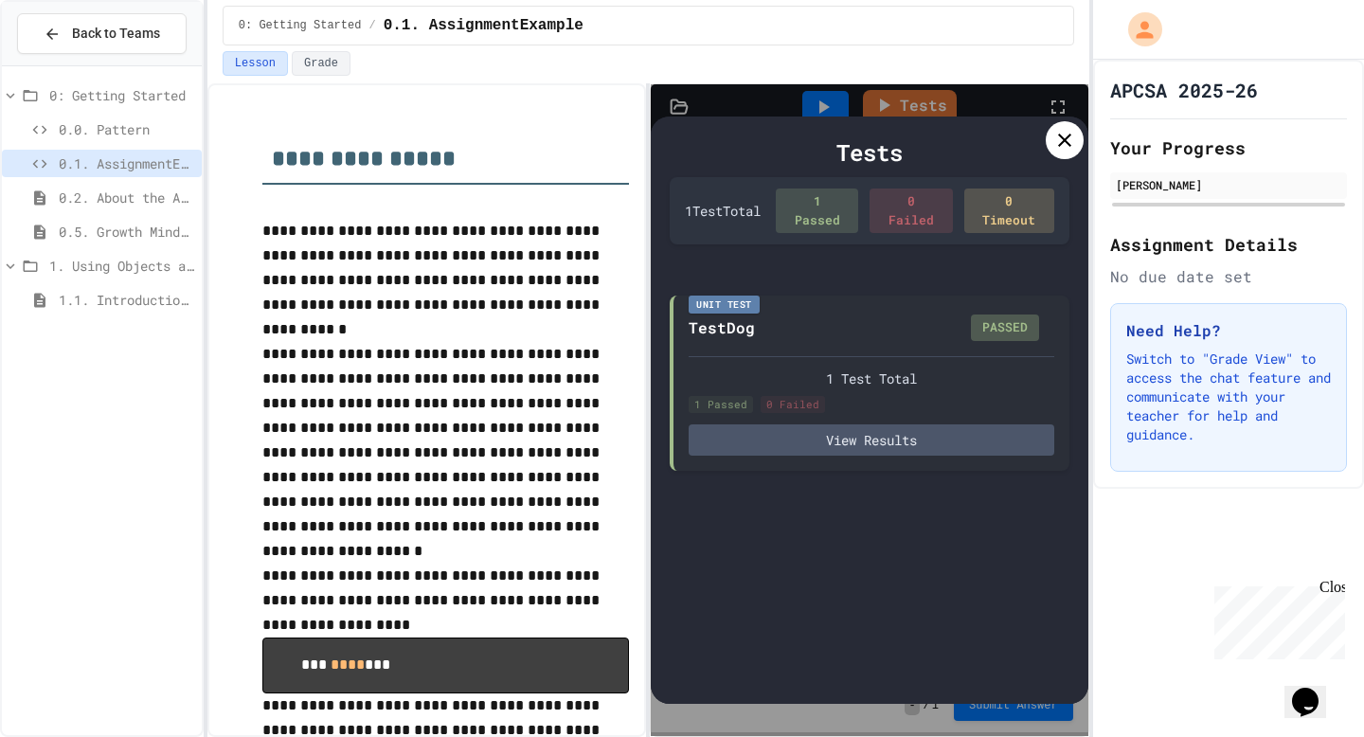
click at [1058, 149] on icon at bounding box center [1064, 140] width 23 height 23
